Goal: Information Seeking & Learning: Learn about a topic

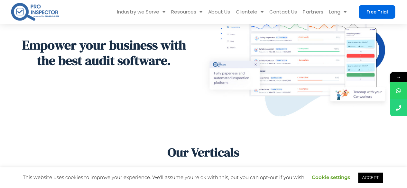
scroll to position [258, 0]
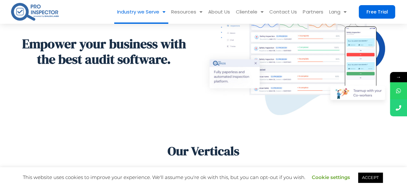
click at [152, 1] on link "Industry we Serve" at bounding box center [141, 12] width 54 height 24
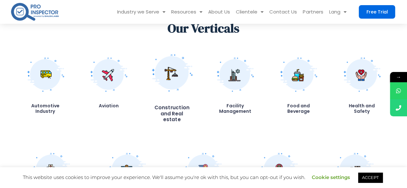
scroll to position [289, 0]
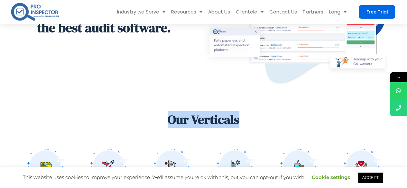
drag, startPoint x: 173, startPoint y: 120, endPoint x: 243, endPoint y: 121, distance: 70.2
click at [255, 121] on h2 "Our Verticals" at bounding box center [204, 119] width 380 height 15
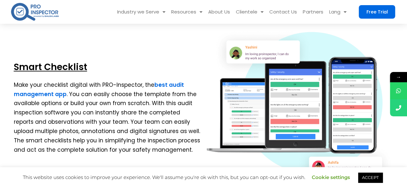
scroll to position [1632, 0]
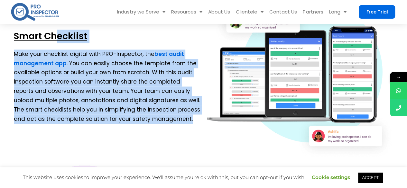
drag, startPoint x: 175, startPoint y: 112, endPoint x: 14, endPoint y: 27, distance: 182.9
click at [14, 27] on div "Smart Checklist Make your checklist digital with PRO-Inspector, the best audit …" at bounding box center [107, 78] width 193 height 167
copy div "Smart Checklist Make your checklist digital with PRO-Inspector, the best audit …"
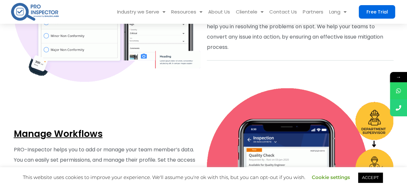
scroll to position [1761, 0]
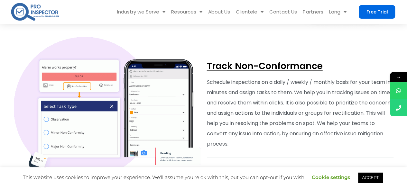
drag, startPoint x: 241, startPoint y: 109, endPoint x: 204, endPoint y: 59, distance: 62.4
click at [205, 59] on div "Track Non-Conformance Schedule inspections on a daily / weekly / monthly basis …" at bounding box center [300, 108] width 193 height 148
copy div "Track Non-Conformance Schedule inspections on a daily / weekly / monthly basis …"
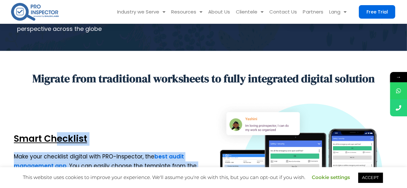
scroll to position [1535, 0]
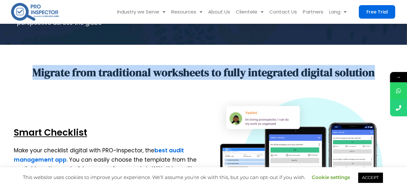
drag, startPoint x: 55, startPoint y: 69, endPoint x: 384, endPoint y: 65, distance: 328.7
click at [386, 66] on div "Migrate from traditional worksheets to fully integrated digital solution" at bounding box center [204, 72] width 380 height 13
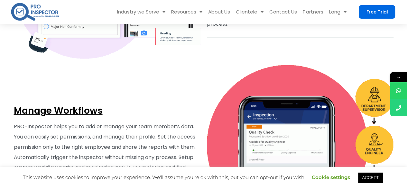
scroll to position [1954, 0]
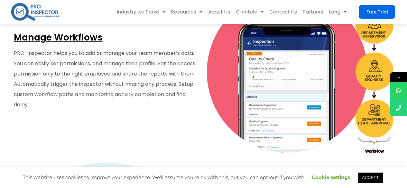
drag, startPoint x: 41, startPoint y: 97, endPoint x: 9, endPoint y: 33, distance: 72.0
click at [9, 33] on section "Manage Workflows PRO-Inspector helps you to add or manage your team member’s da…" at bounding box center [203, 74] width 407 height 171
copy div "Manage Workflows PRO-Inspector helps you to add or manage your team member’s da…"
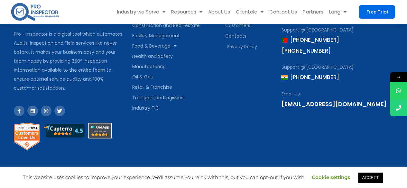
scroll to position [1298, 0]
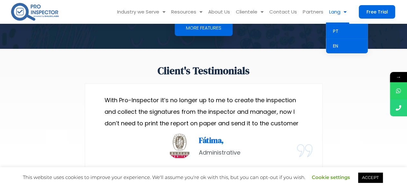
click at [337, 32] on link "PT" at bounding box center [347, 31] width 42 height 15
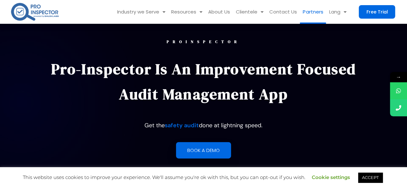
scroll to position [679, 0]
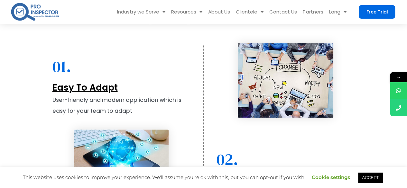
drag, startPoint x: 124, startPoint y: 102, endPoint x: 41, endPoint y: 88, distance: 83.8
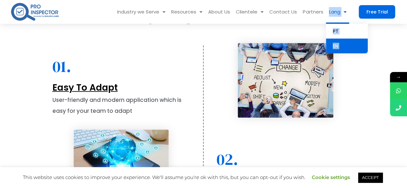
drag, startPoint x: 350, startPoint y: 8, endPoint x: 327, endPoint y: 14, distance: 23.7
click at [327, 14] on div "Industry we Serve Automotive Aviation Construction and Real-estate Facility Man…" at bounding box center [203, 12] width 386 height 24
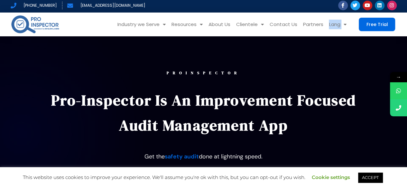
scroll to position [0, 0]
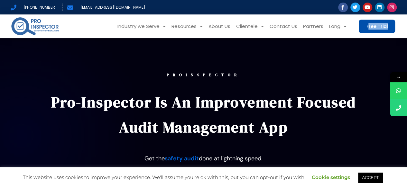
drag, startPoint x: 397, startPoint y: 24, endPoint x: 369, endPoint y: 25, distance: 27.7
click at [369, 25] on div "Industry we Serve Automotive Aviation Construction and Real-estate Facility Man…" at bounding box center [204, 26] width 386 height 24
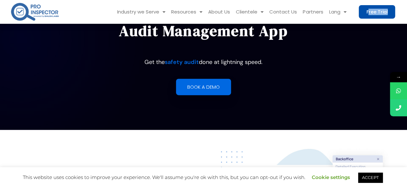
scroll to position [64, 0]
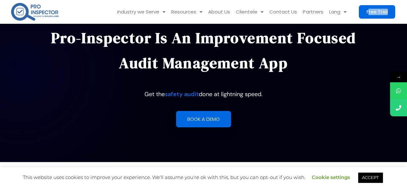
drag, startPoint x: 269, startPoint y: 93, endPoint x: 215, endPoint y: 92, distance: 53.8
click at [215, 92] on p "Get the safety audit done at lightning speed." at bounding box center [204, 95] width 324 height 12
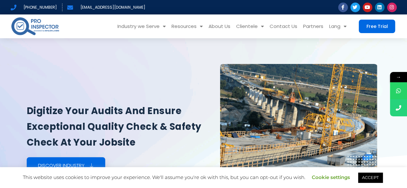
scroll to position [771, 0]
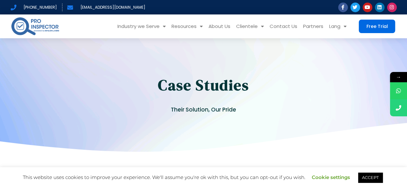
scroll to position [780, 0]
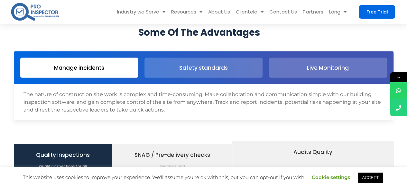
scroll to position [659, 0]
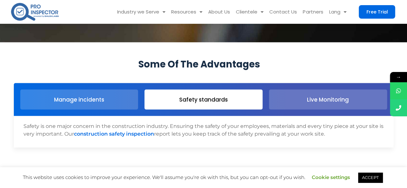
click at [212, 95] on span "Safety standards" at bounding box center [203, 99] width 49 height 11
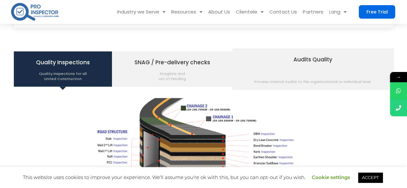
scroll to position [787, 0]
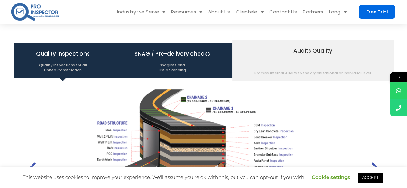
click at [185, 62] on span "Snaglists and List of Pending" at bounding box center [173, 66] width 76 height 14
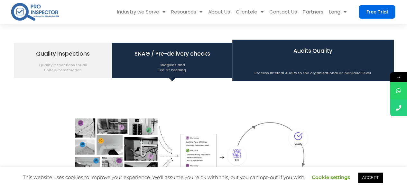
click at [290, 61] on span "Audits Quality Process Internal Audits to the organizational or individual level" at bounding box center [313, 60] width 117 height 30
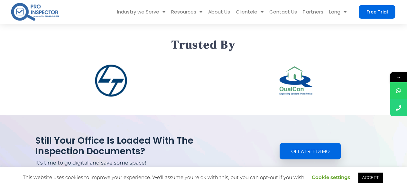
scroll to position [1045, 0]
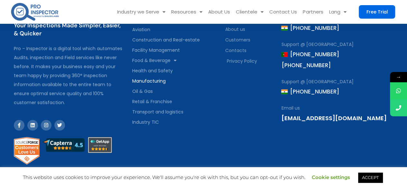
scroll to position [1384, 0]
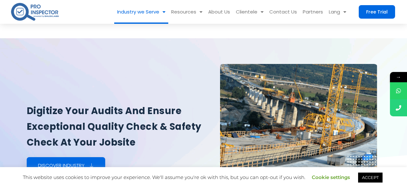
scroll to position [1221, 0]
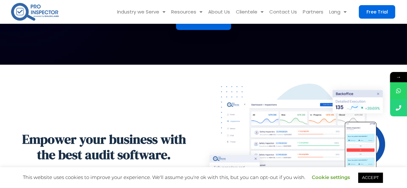
scroll to position [97, 0]
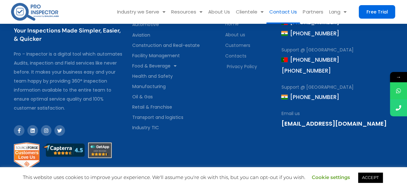
scroll to position [602, 0]
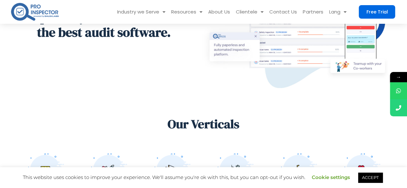
scroll to position [451, 0]
